Goal: Information Seeking & Learning: Learn about a topic

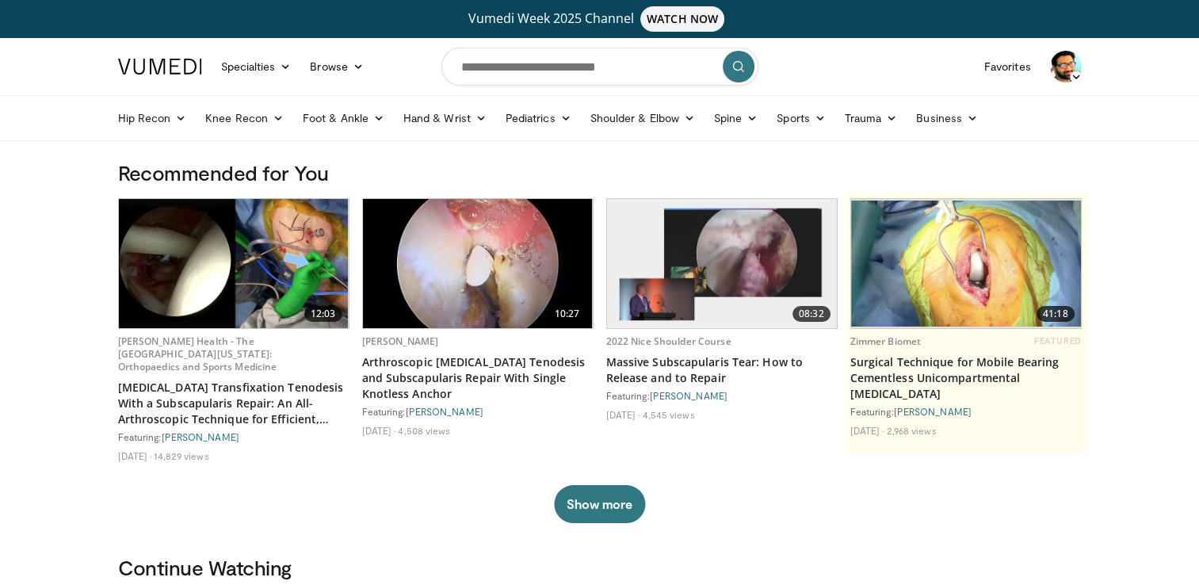
click at [909, 192] on div at bounding box center [966, 322] width 244 height 261
click at [486, 66] on input "Search topics, interventions" at bounding box center [599, 67] width 317 height 38
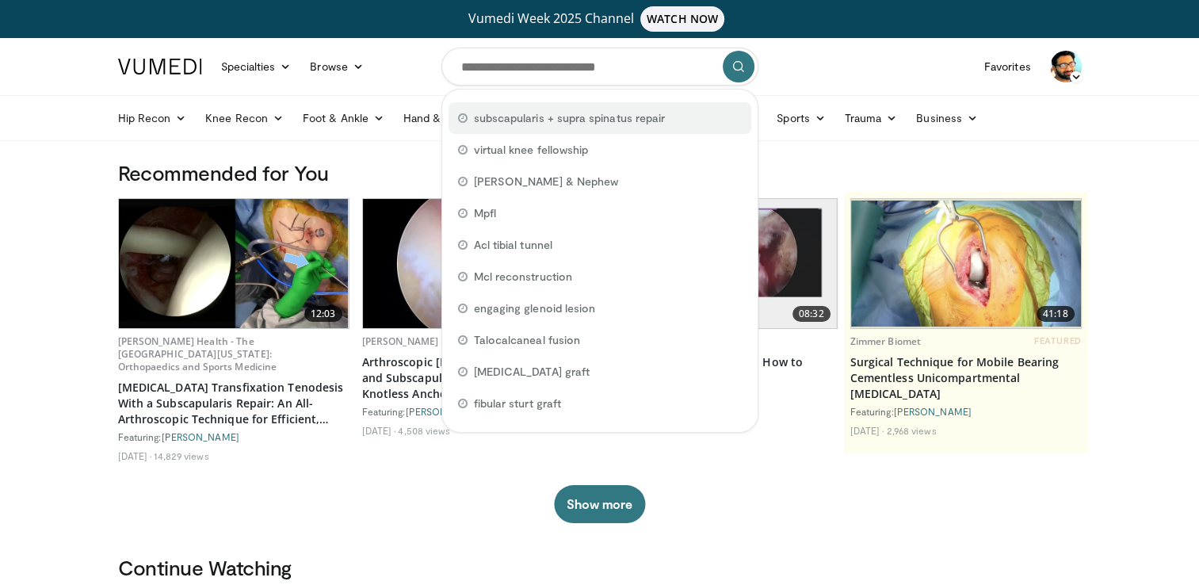
click at [555, 126] on div "subscapularis + supra spinatus repair" at bounding box center [599, 118] width 303 height 32
type input "**********"
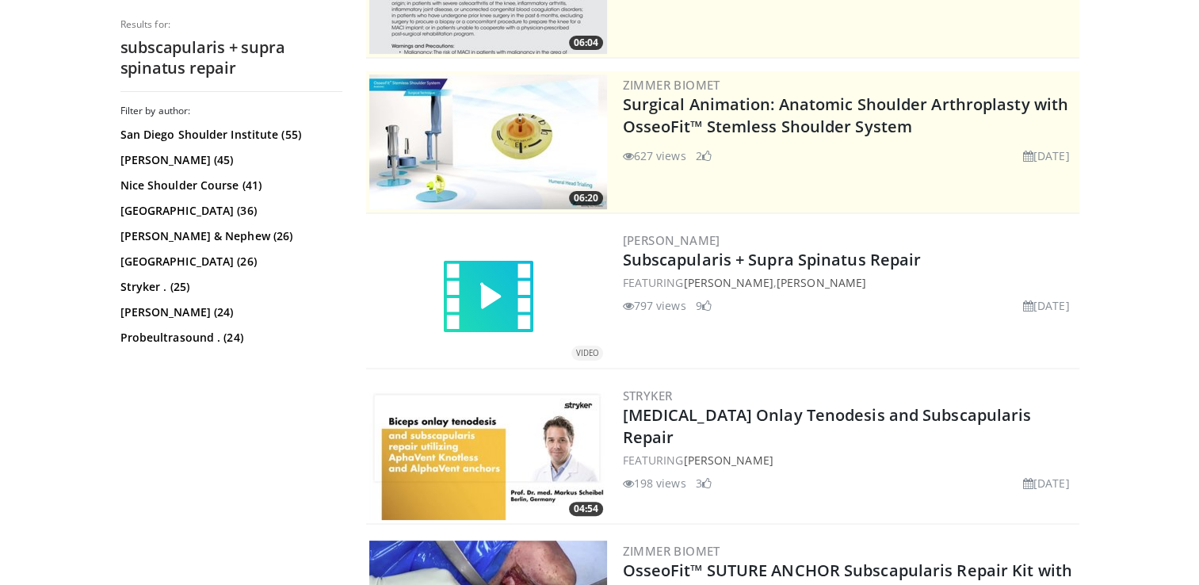
scroll to position [309, 0]
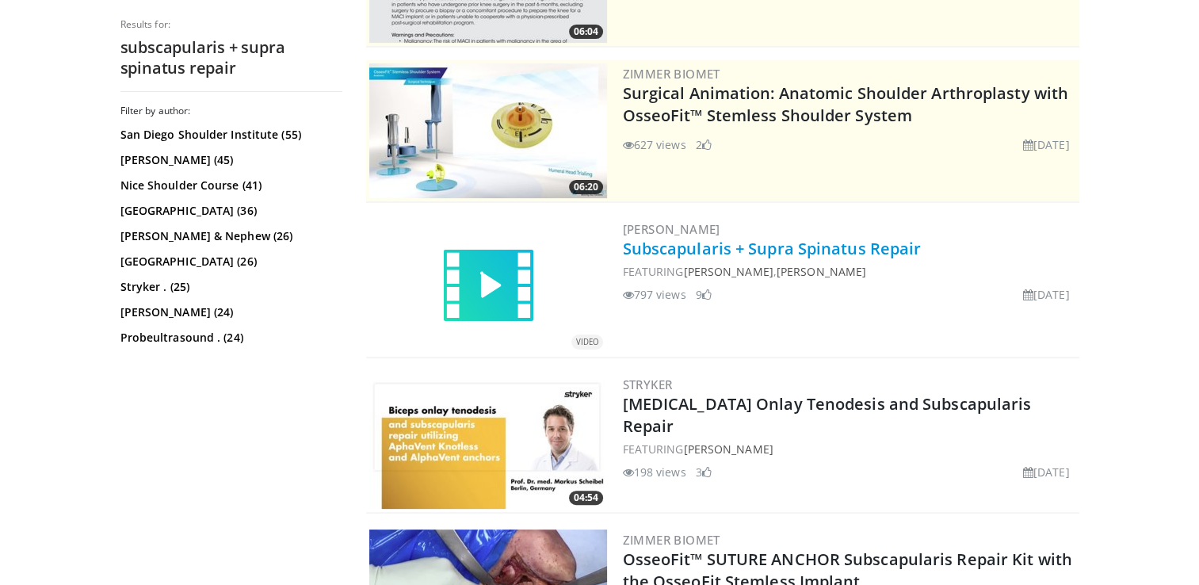
click at [723, 251] on link "Subscapularis + Supra Spinatus Repair" at bounding box center [772, 248] width 299 height 21
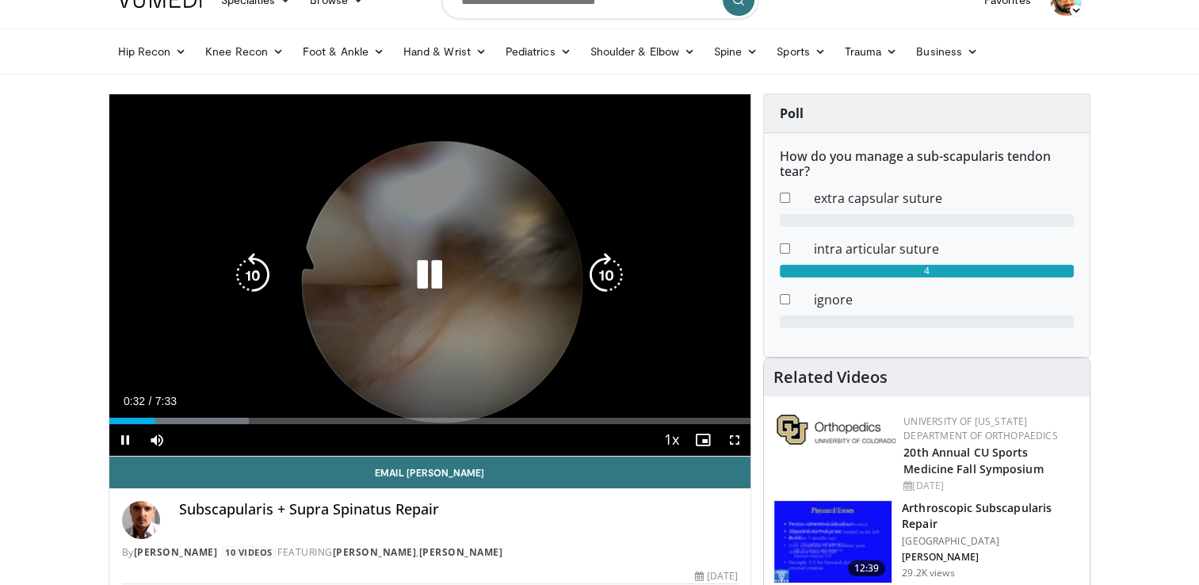
scroll to position [71, 0]
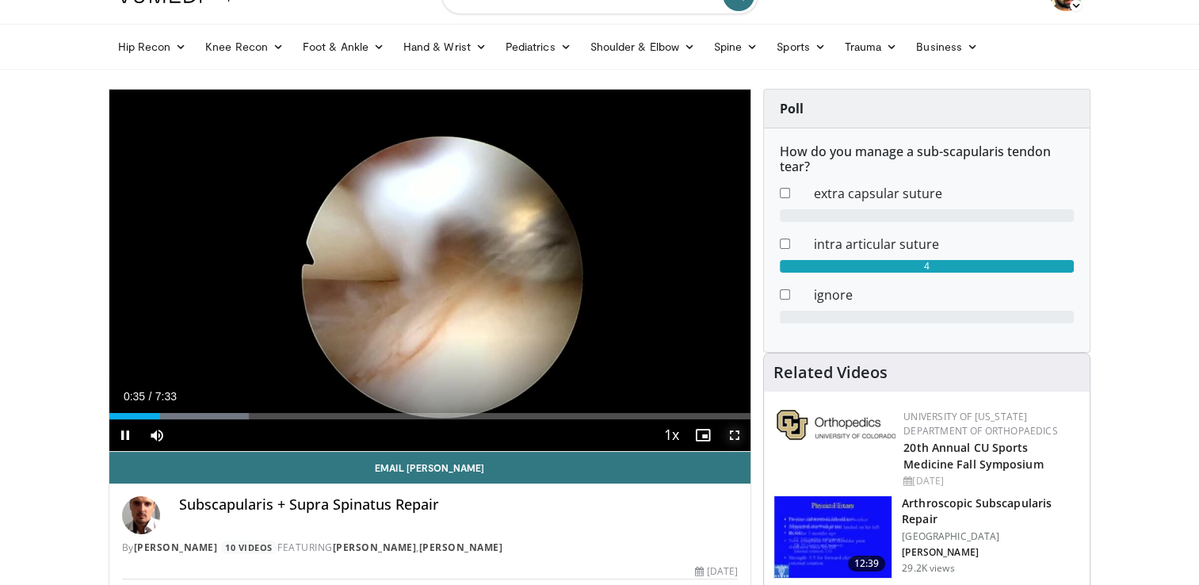
click at [738, 442] on span "Video Player" at bounding box center [735, 435] width 32 height 32
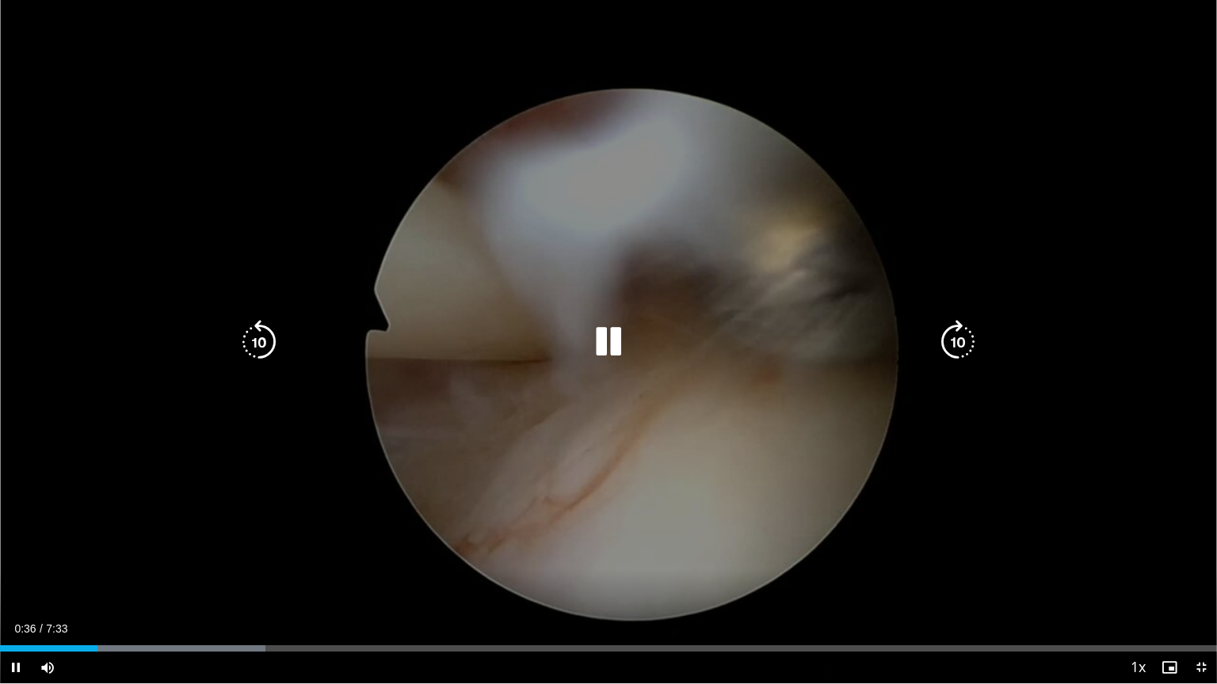
click at [741, 501] on div "10 seconds Tap to unmute" at bounding box center [608, 342] width 1217 height 684
drag, startPoint x: 741, startPoint y: 501, endPoint x: 719, endPoint y: 457, distance: 48.9
click at [719, 457] on div "10 seconds Tap to unmute" at bounding box center [608, 342] width 1217 height 684
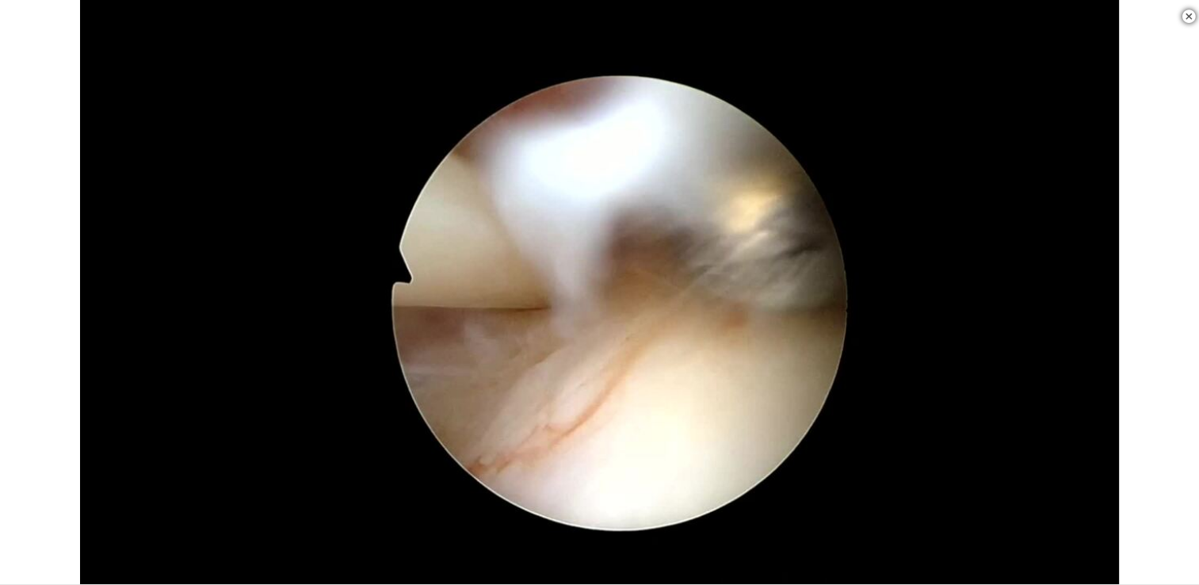
scroll to position [1299, 0]
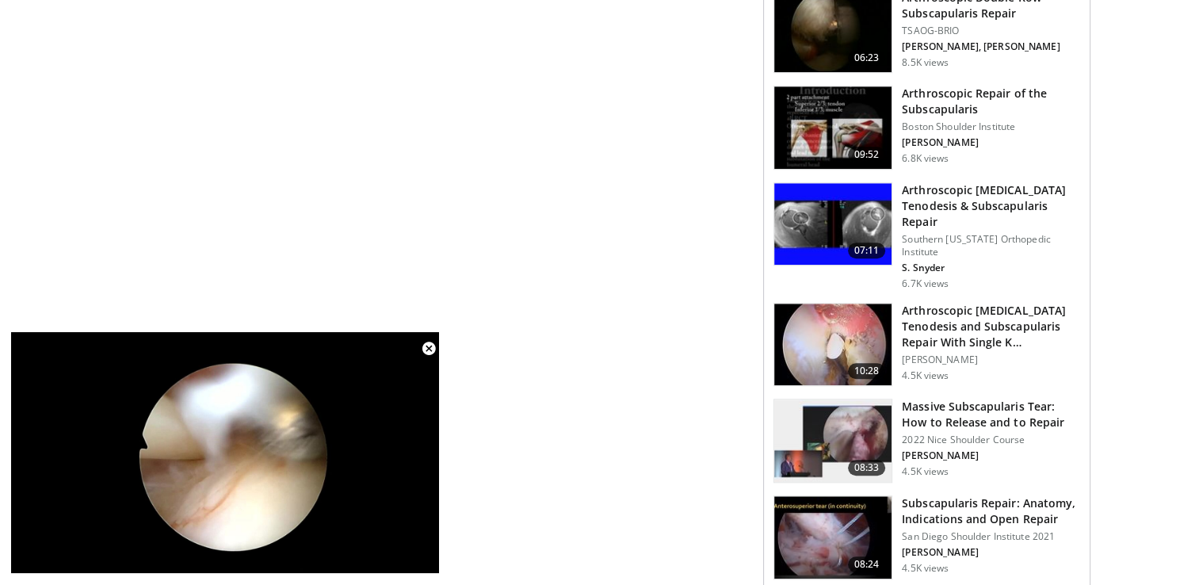
click at [974, 398] on h3 "Massive Subscapularis Tear: How to Release and to Repair" at bounding box center [991, 414] width 178 height 32
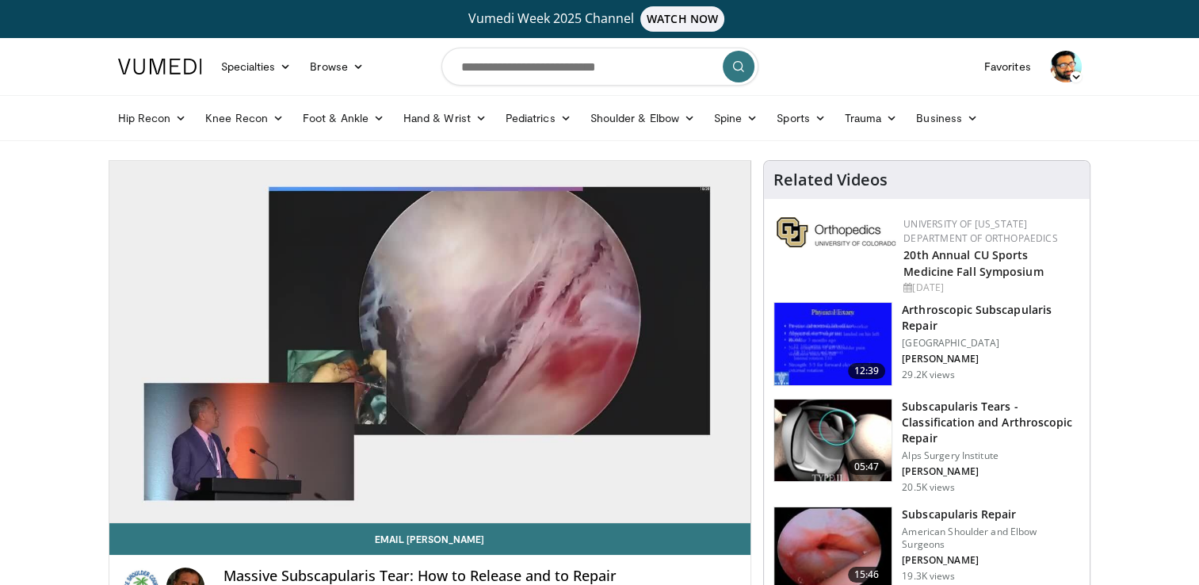
scroll to position [511, 0]
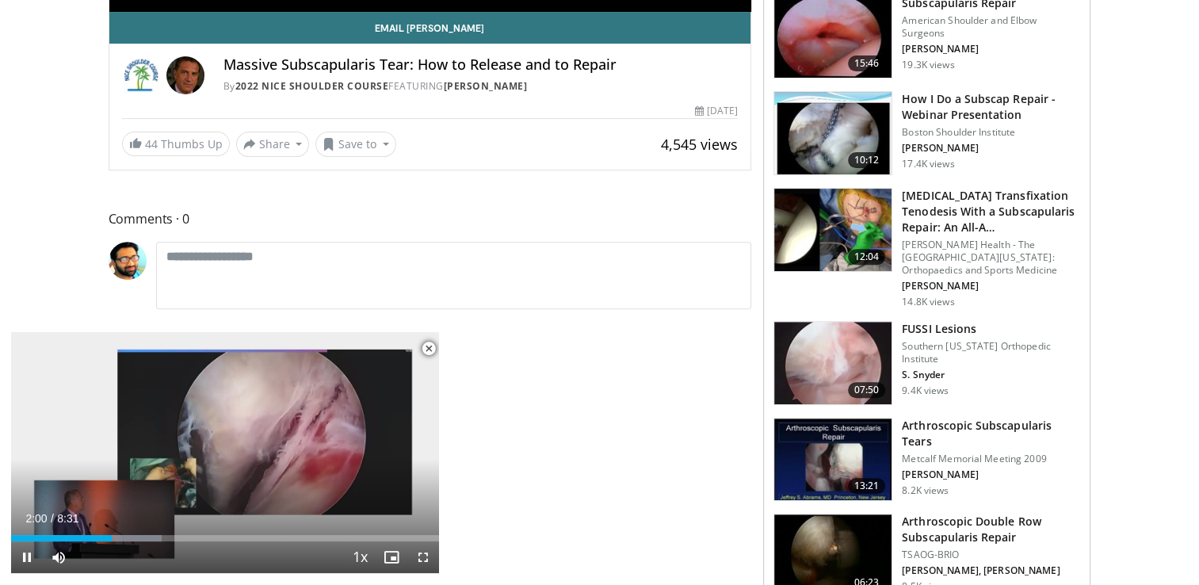
click at [422, 366] on div "10 seconds Tap to unmute" at bounding box center [225, 452] width 428 height 241
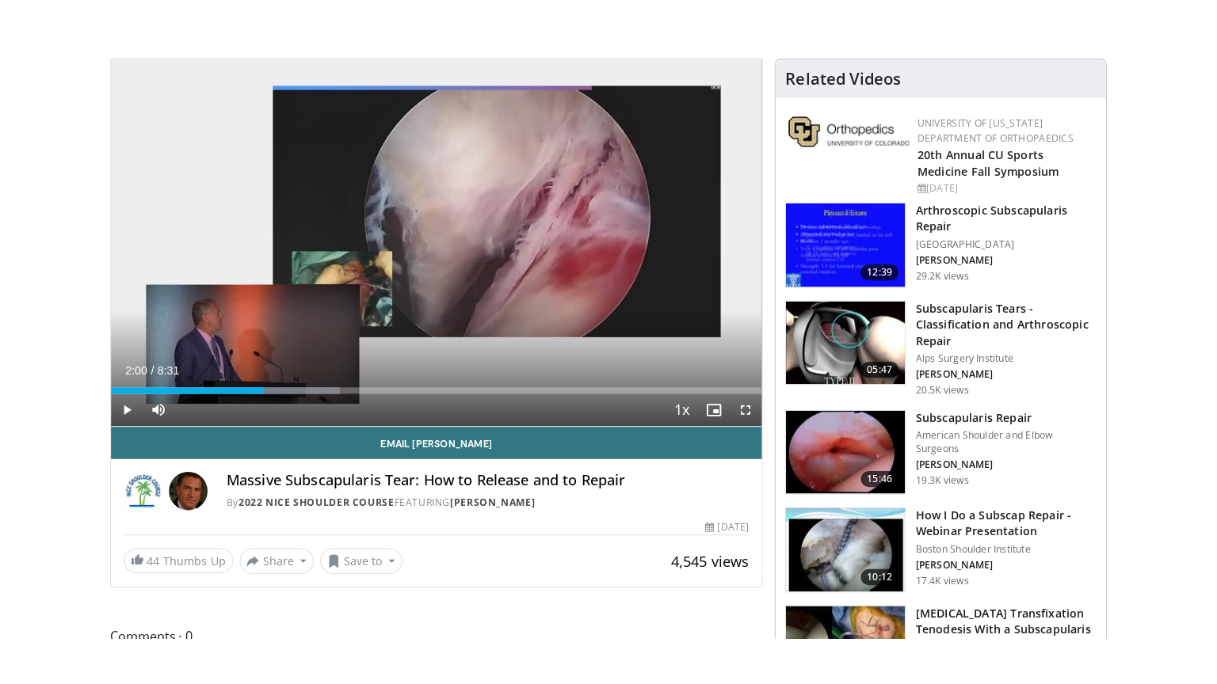
scroll to position [0, 0]
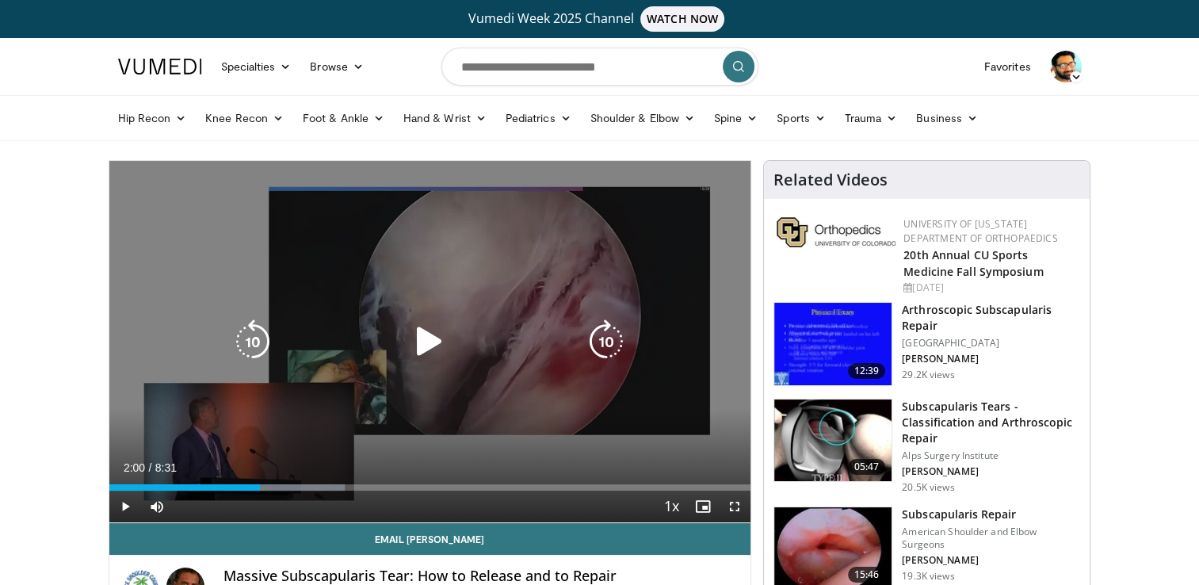
click at [428, 333] on icon "Video Player" at bounding box center [429, 341] width 44 height 44
click at [437, 341] on icon "Video Player" at bounding box center [429, 341] width 44 height 44
click at [435, 333] on icon "Video Player" at bounding box center [429, 341] width 44 height 44
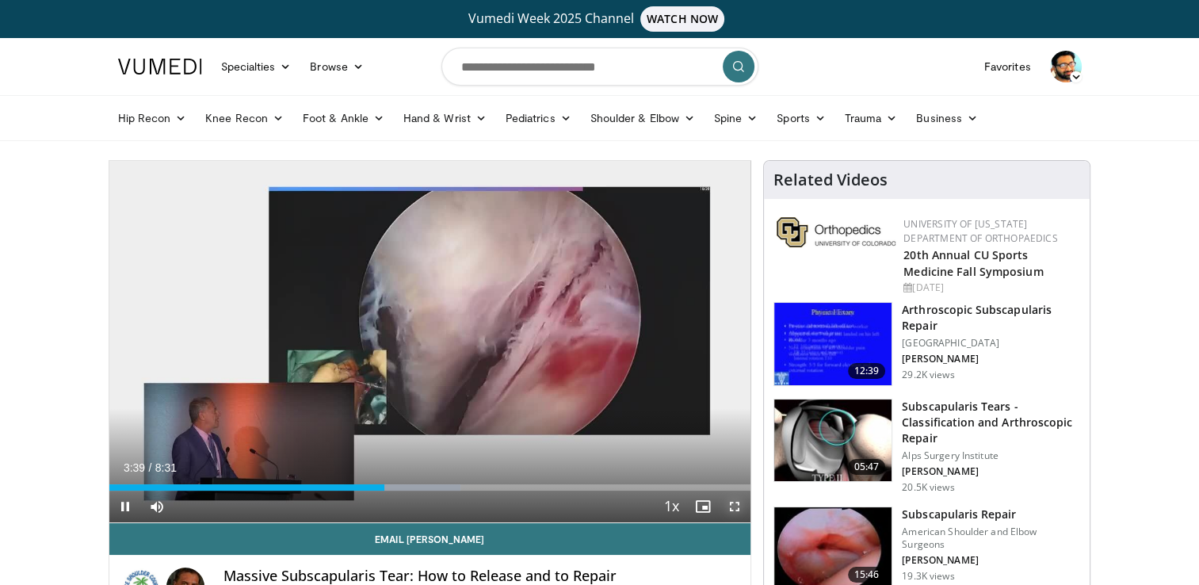
click at [729, 501] on span "Video Player" at bounding box center [735, 506] width 32 height 32
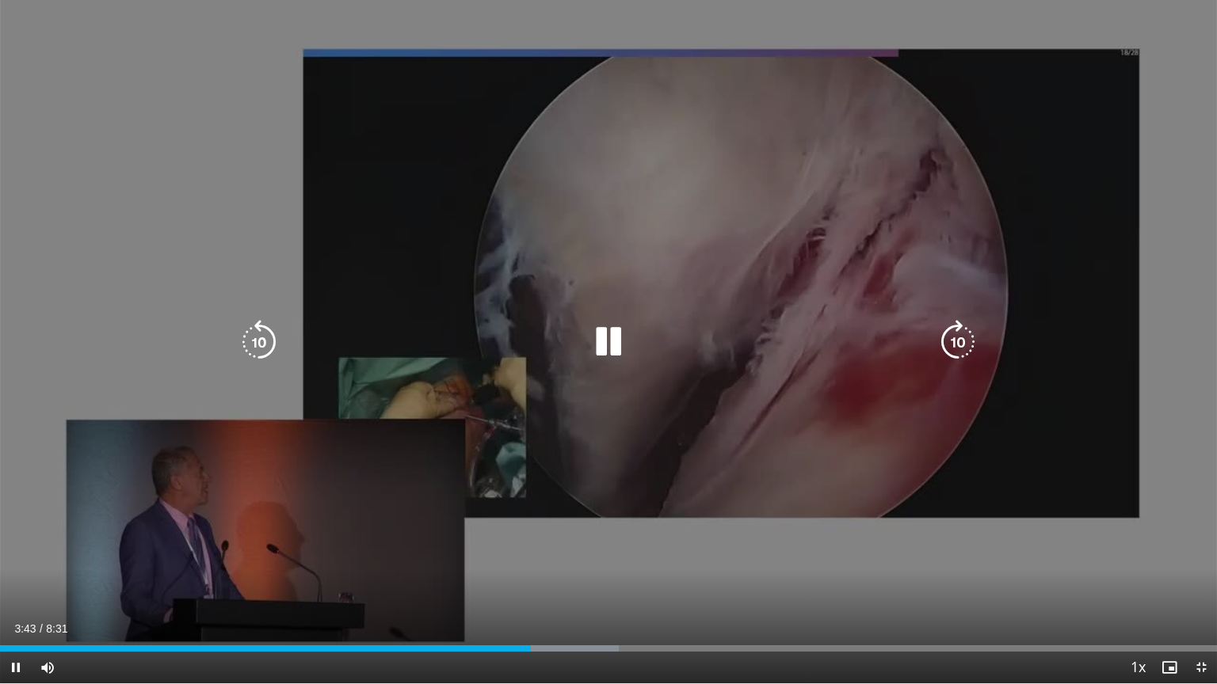
click at [612, 349] on icon "Video Player" at bounding box center [608, 342] width 44 height 44
click at [613, 334] on div "10 seconds Tap to unmute" at bounding box center [608, 342] width 1217 height 684
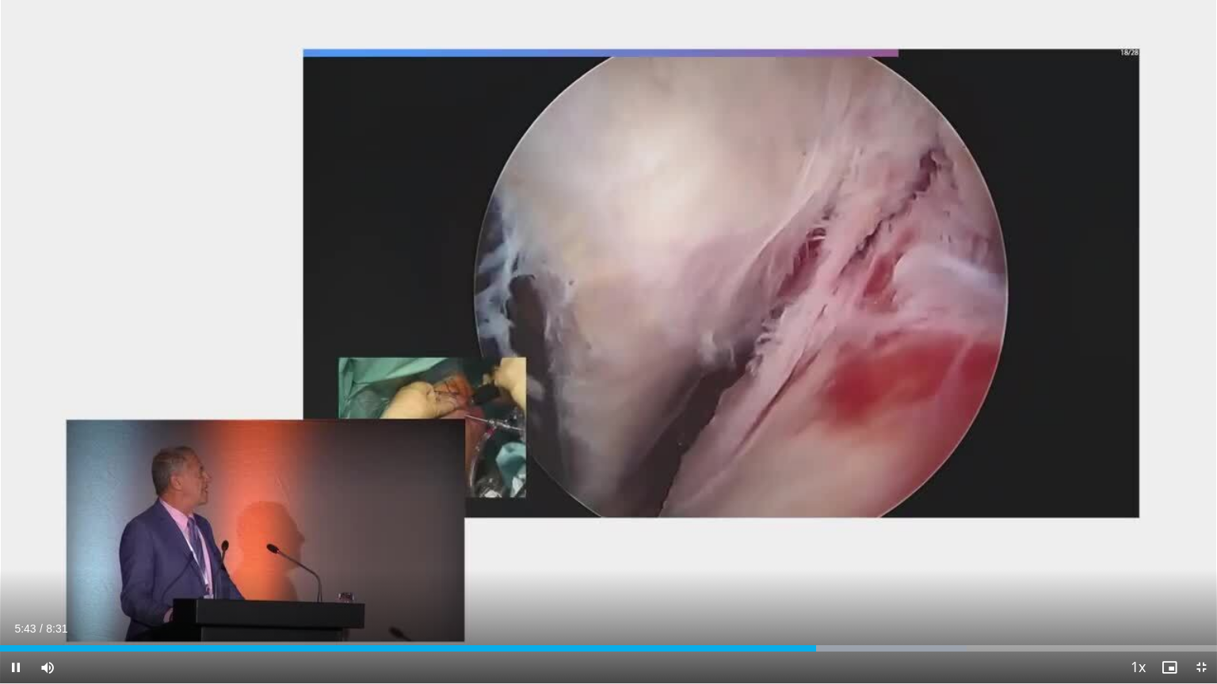
click at [613, 334] on div "10 seconds Tap to unmute" at bounding box center [608, 342] width 1217 height 684
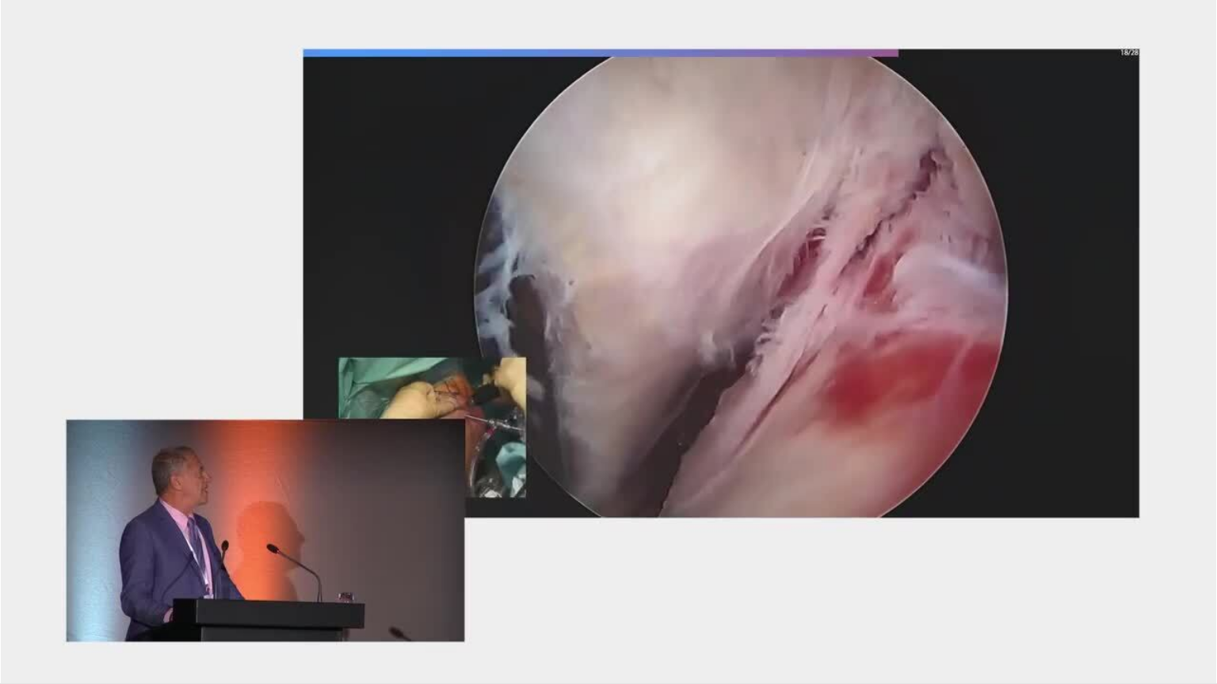
click at [613, 334] on div "10 seconds Tap to unmute" at bounding box center [608, 342] width 1217 height 684
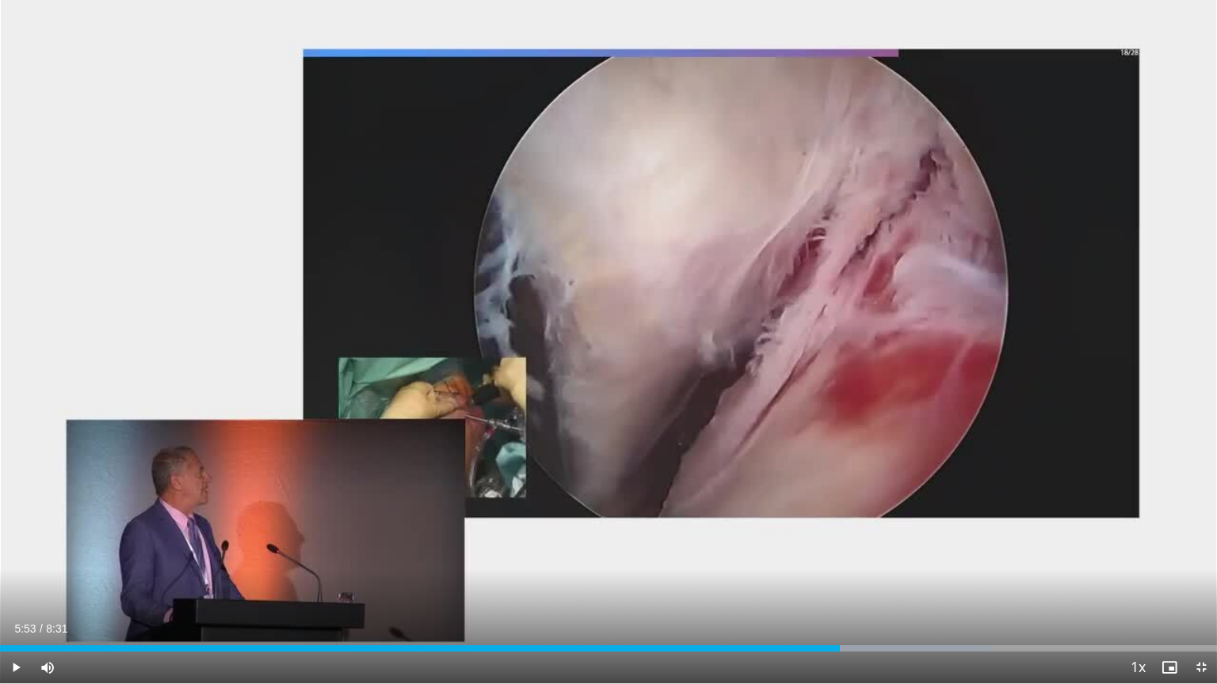
click at [613, 334] on div "10 seconds Tap to unmute" at bounding box center [608, 342] width 1217 height 684
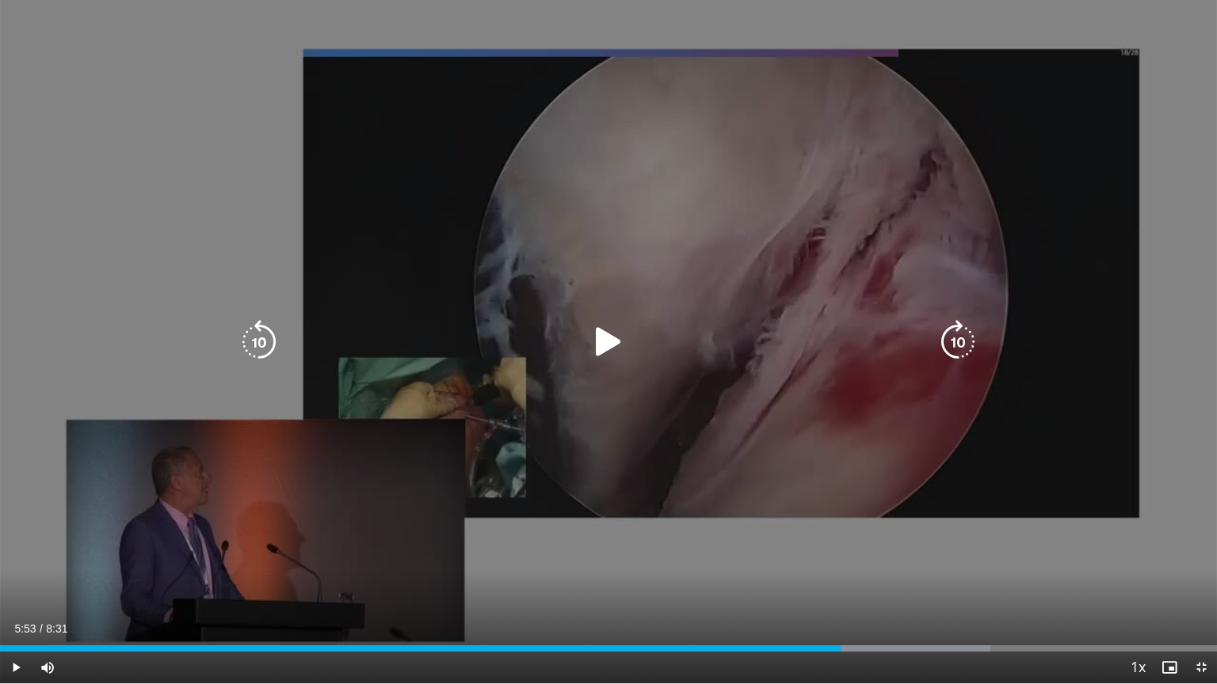
drag, startPoint x: 613, startPoint y: 334, endPoint x: 608, endPoint y: 348, distance: 14.3
click at [608, 348] on icon "Video Player" at bounding box center [608, 342] width 44 height 44
click at [543, 242] on div "10 seconds Tap to unmute" at bounding box center [608, 342] width 1217 height 684
click at [600, 335] on icon "Video Player" at bounding box center [608, 342] width 44 height 44
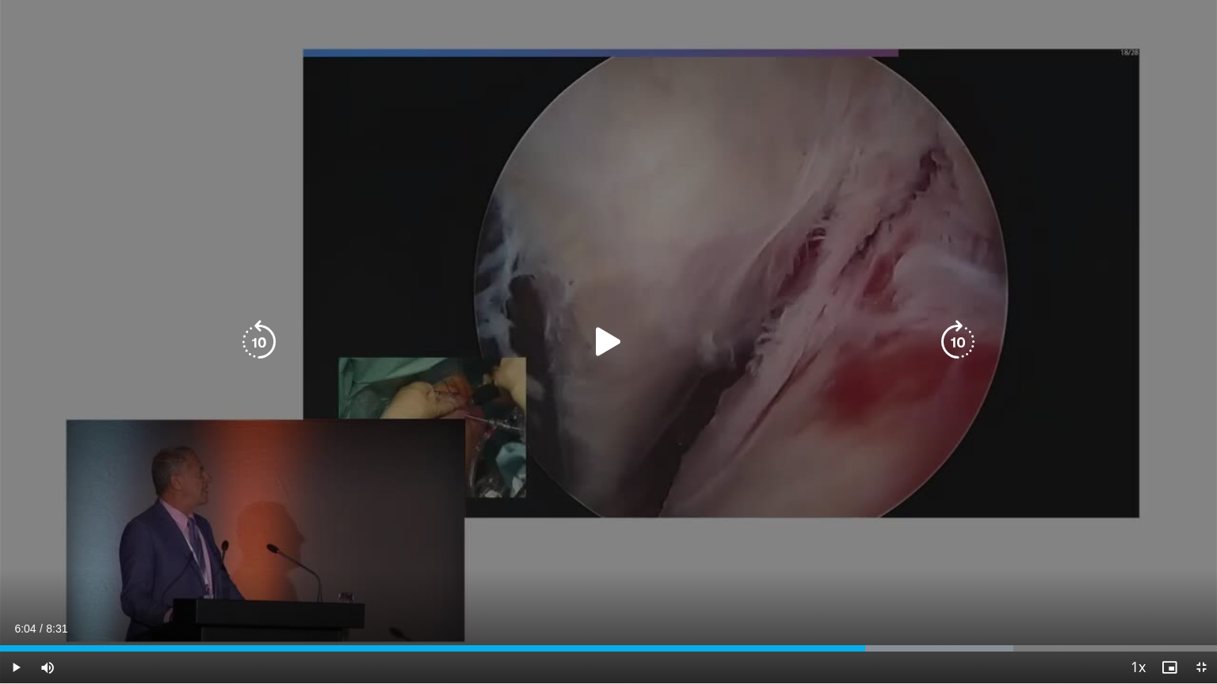
click at [595, 351] on icon "Video Player" at bounding box center [608, 342] width 44 height 44
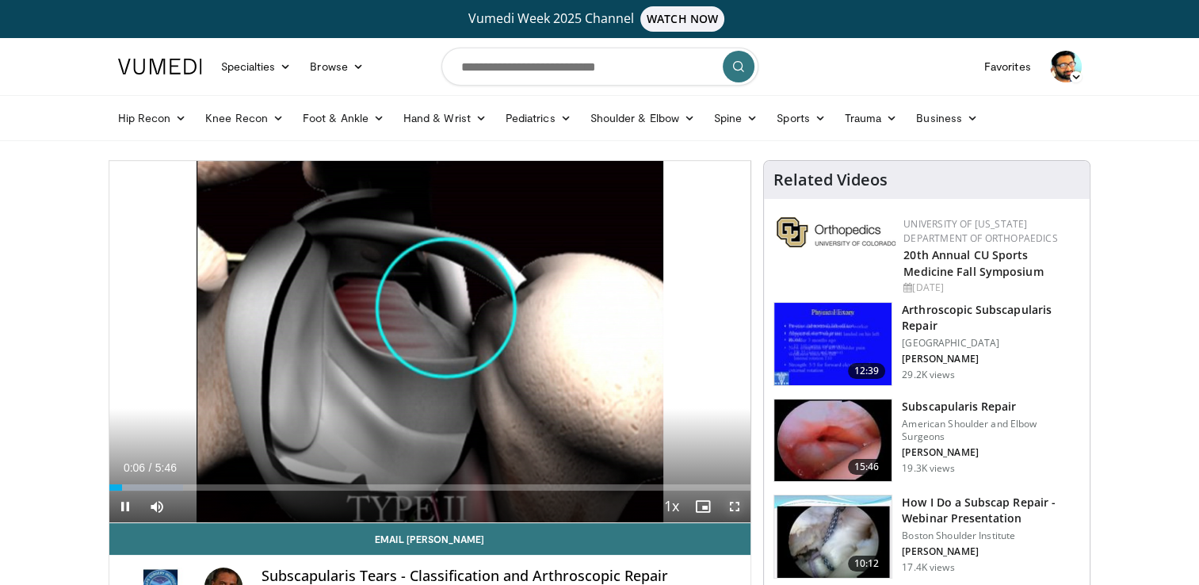
click at [738, 510] on span "Video Player" at bounding box center [735, 506] width 32 height 32
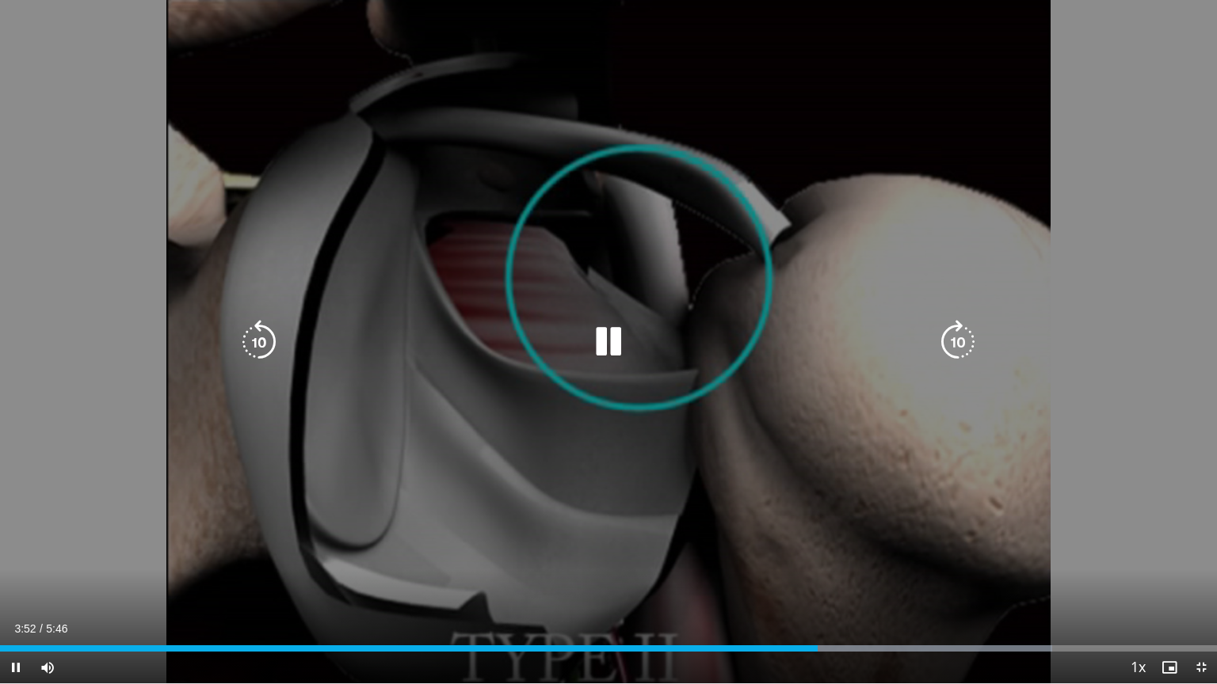
click at [604, 341] on icon "Video Player" at bounding box center [608, 342] width 44 height 44
click at [594, 344] on icon "Video Player" at bounding box center [608, 342] width 44 height 44
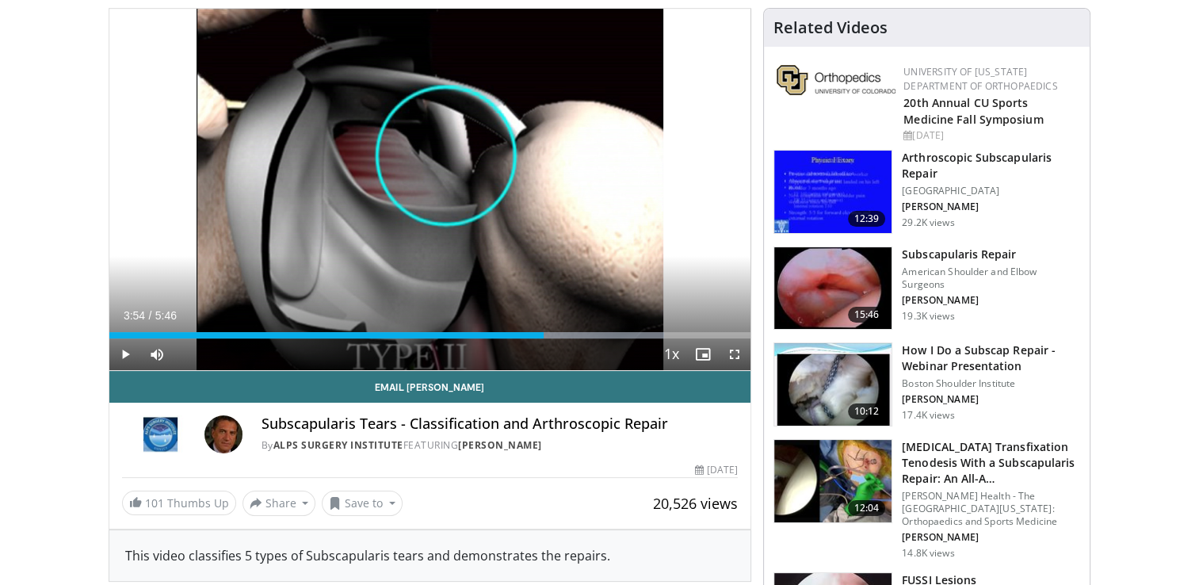
scroll to position [154, 0]
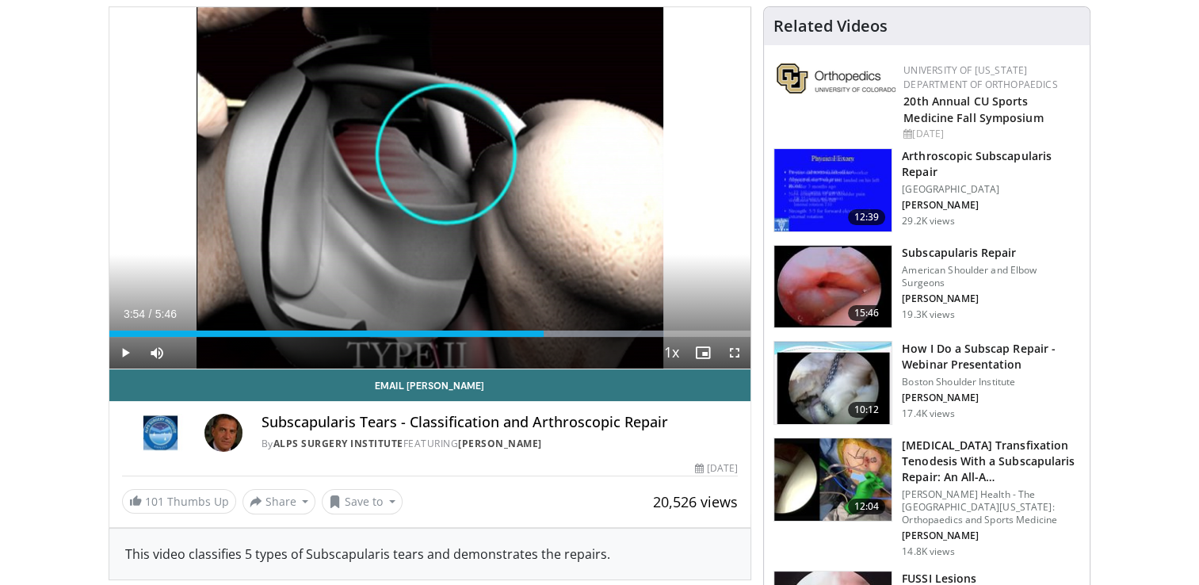
click at [928, 273] on p "American Shoulder and Elbow Surgeons" at bounding box center [991, 276] width 178 height 25
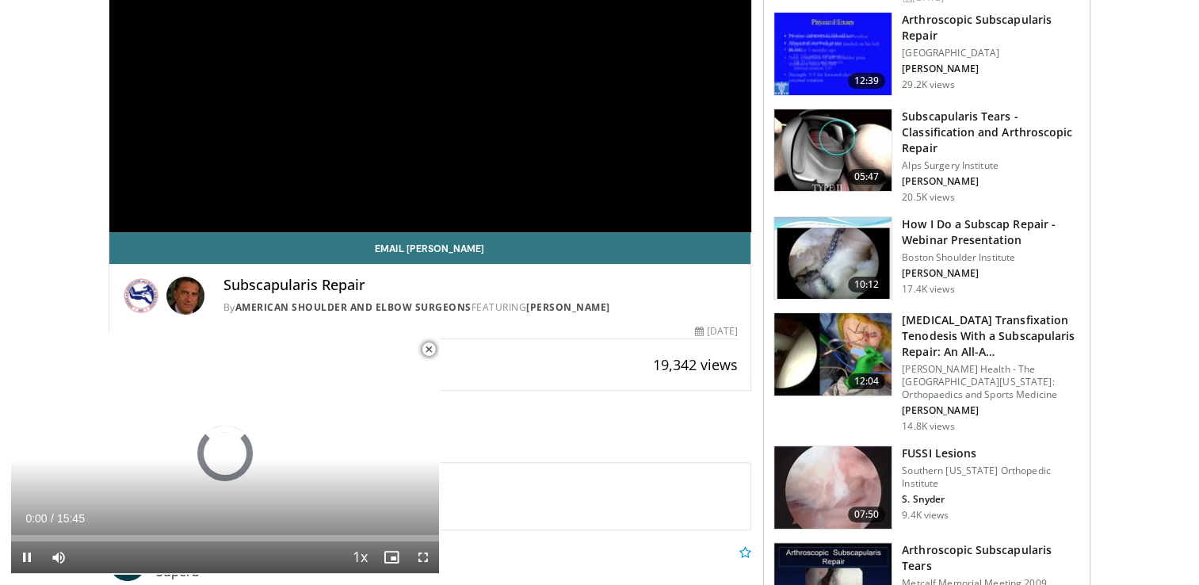
scroll to position [288, 0]
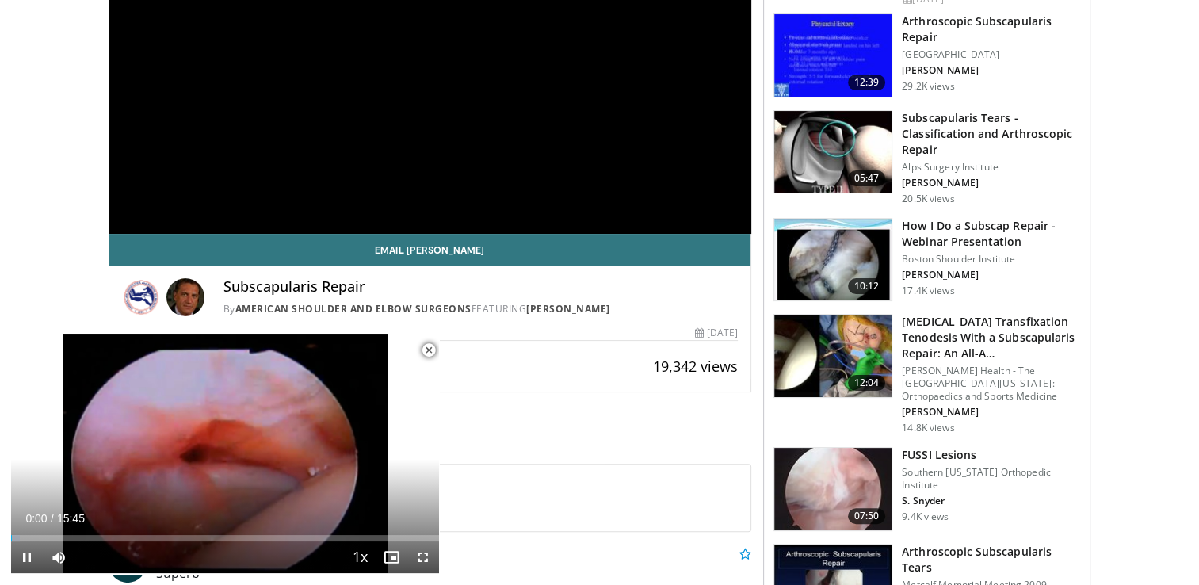
click at [427, 353] on span "Video Player" at bounding box center [429, 350] width 32 height 32
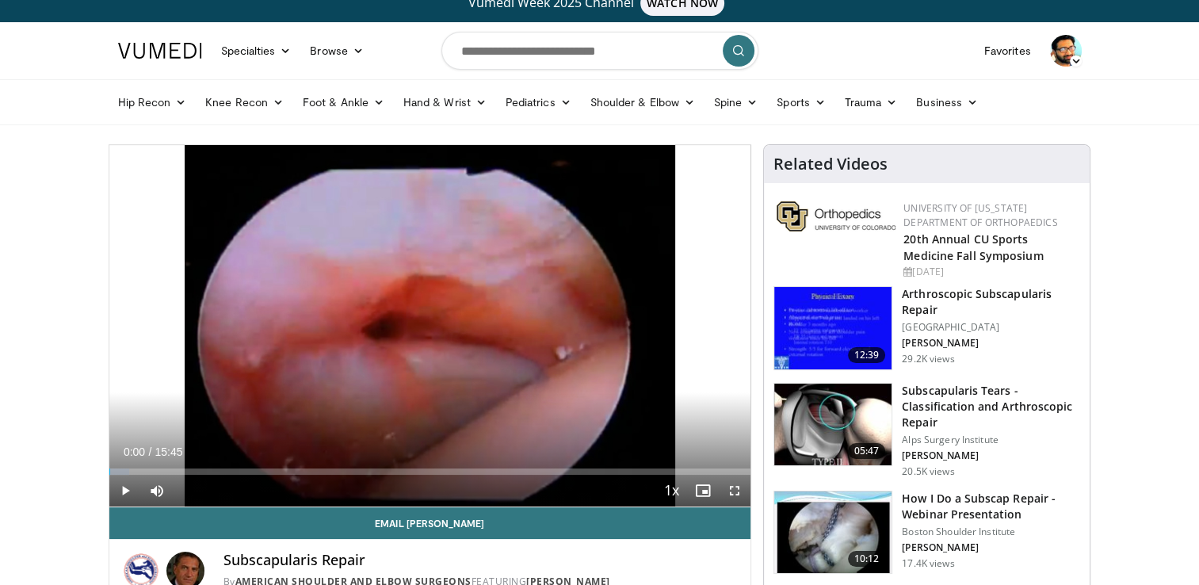
scroll to position [16, 0]
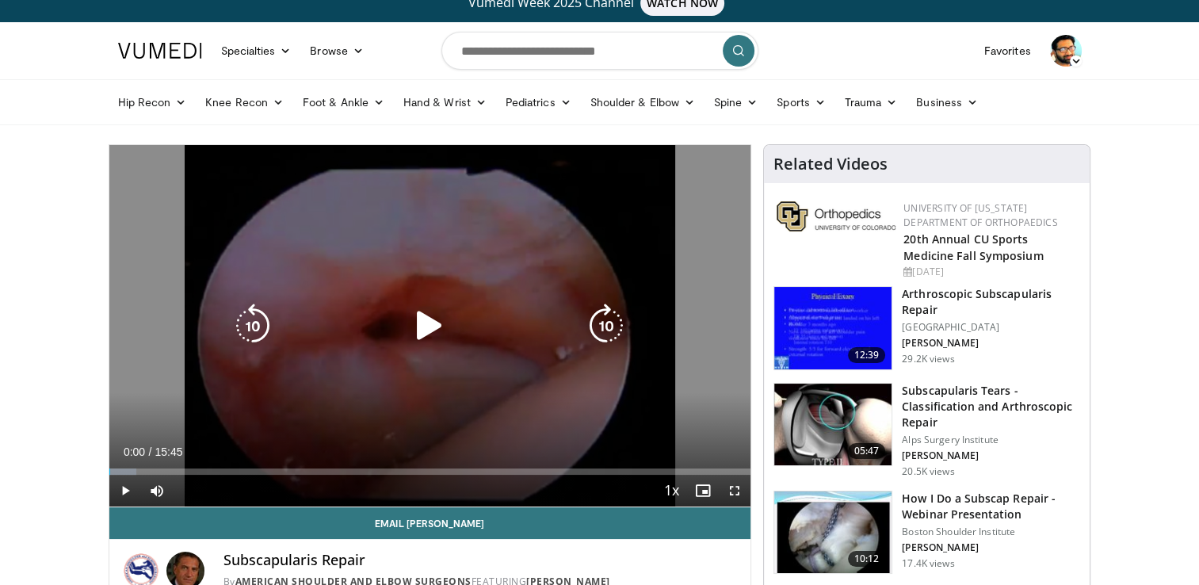
click at [424, 308] on icon "Video Player" at bounding box center [429, 325] width 44 height 44
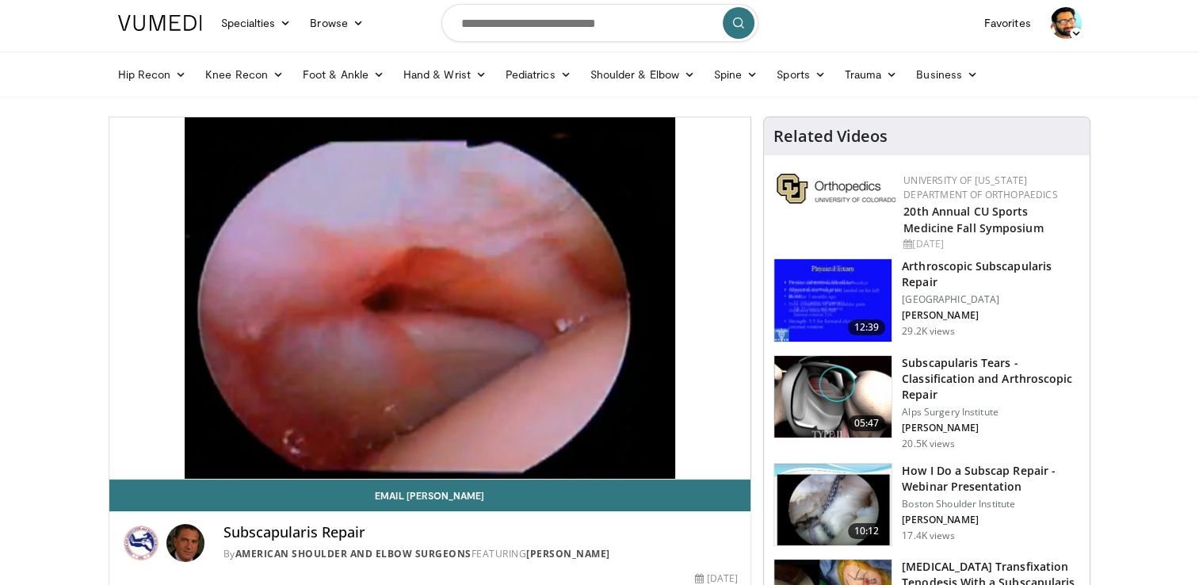
scroll to position [51, 0]
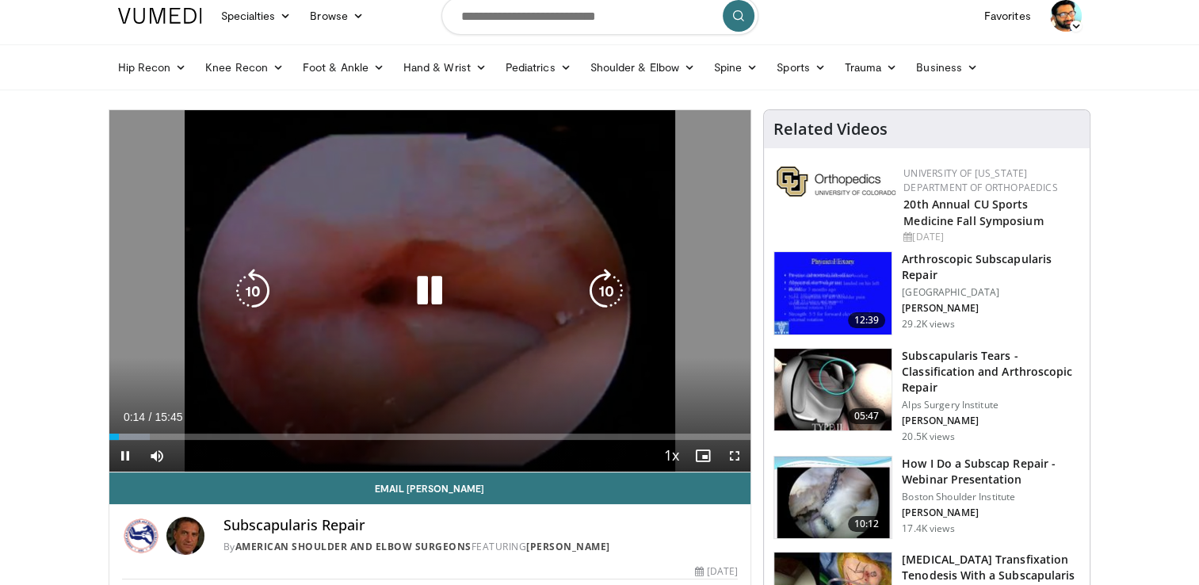
click at [426, 291] on icon "Video Player" at bounding box center [429, 291] width 44 height 44
click at [430, 285] on icon "Video Player" at bounding box center [429, 291] width 44 height 44
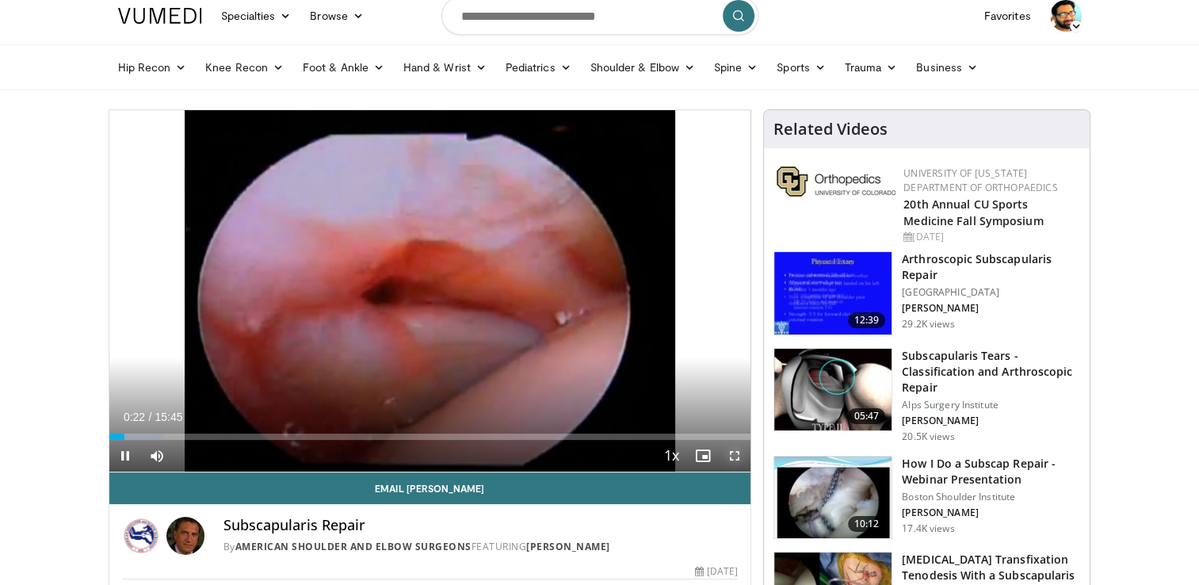
click at [735, 449] on span "Video Player" at bounding box center [735, 456] width 32 height 32
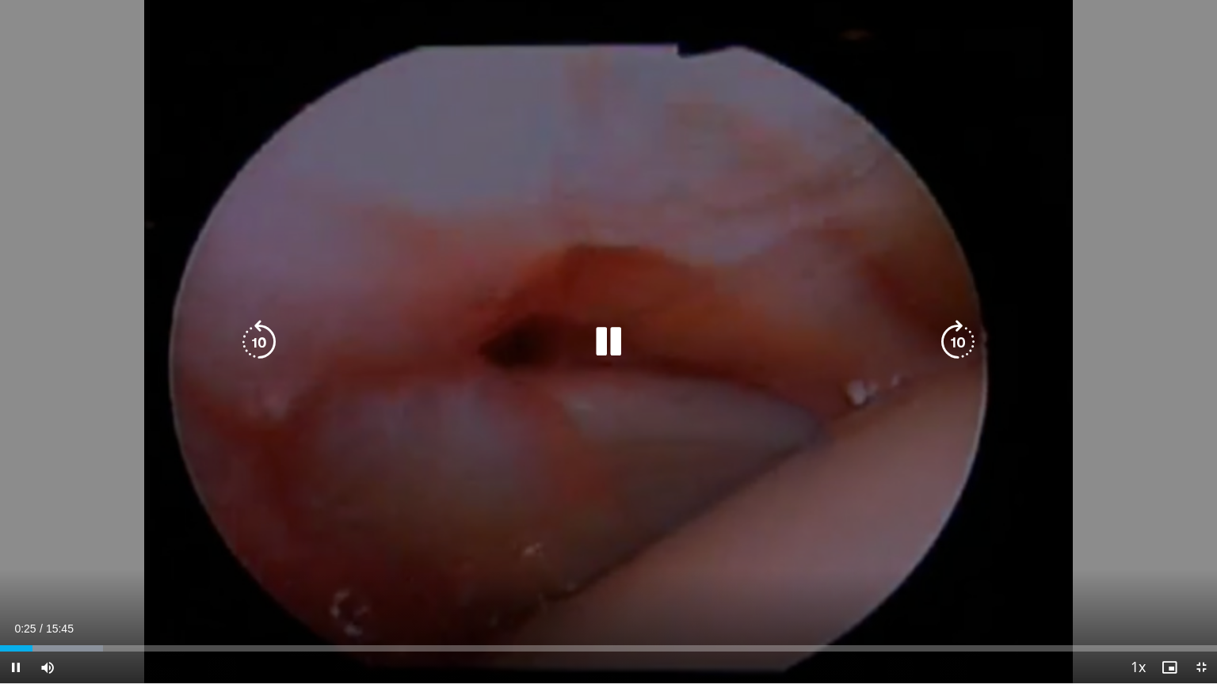
click at [662, 339] on div "Video Player" at bounding box center [608, 342] width 730 height 32
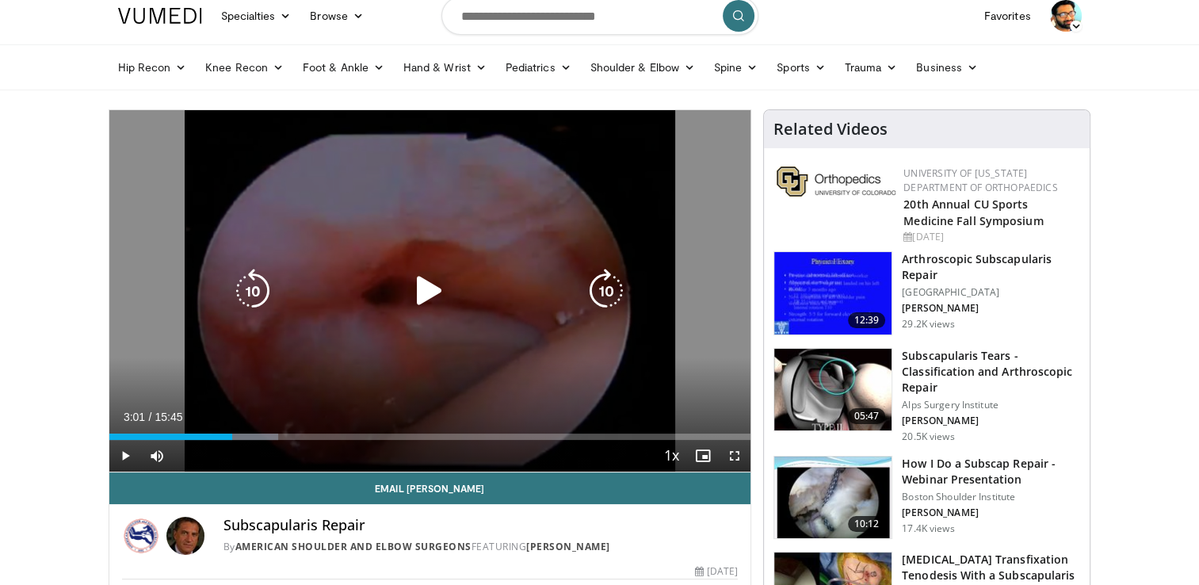
click at [434, 295] on icon "Video Player" at bounding box center [429, 291] width 44 height 44
click at [471, 377] on div "10 seconds Tap to unmute" at bounding box center [430, 290] width 642 height 361
click at [433, 299] on icon "Video Player" at bounding box center [429, 291] width 44 height 44
click at [421, 287] on icon "Video Player" at bounding box center [429, 291] width 44 height 44
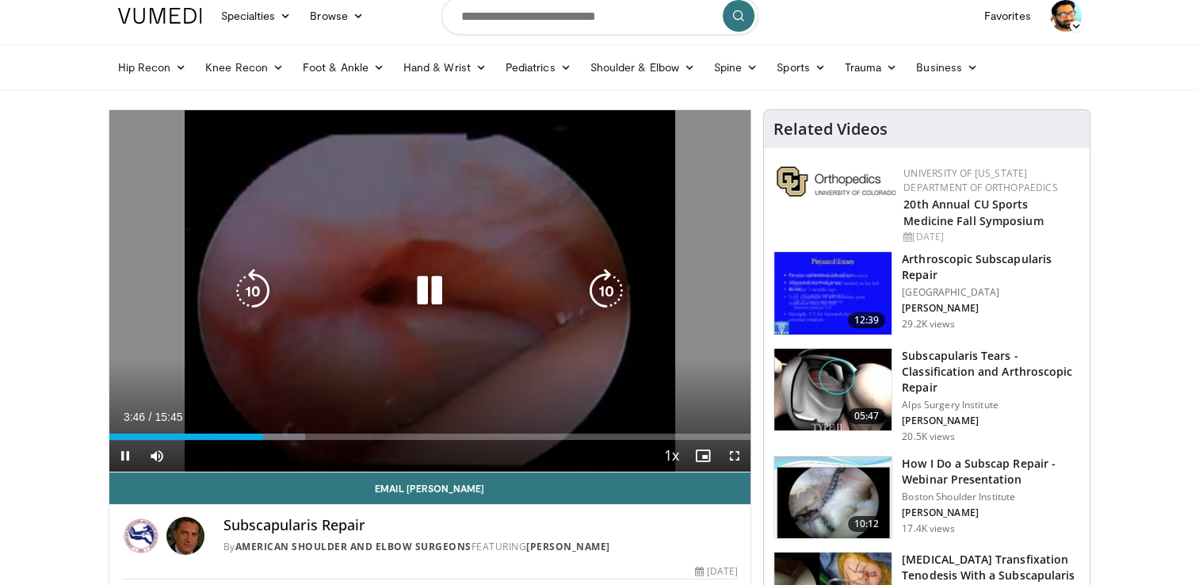
click at [429, 293] on icon "Video Player" at bounding box center [429, 291] width 44 height 44
